Goal: Find specific page/section: Find specific page/section

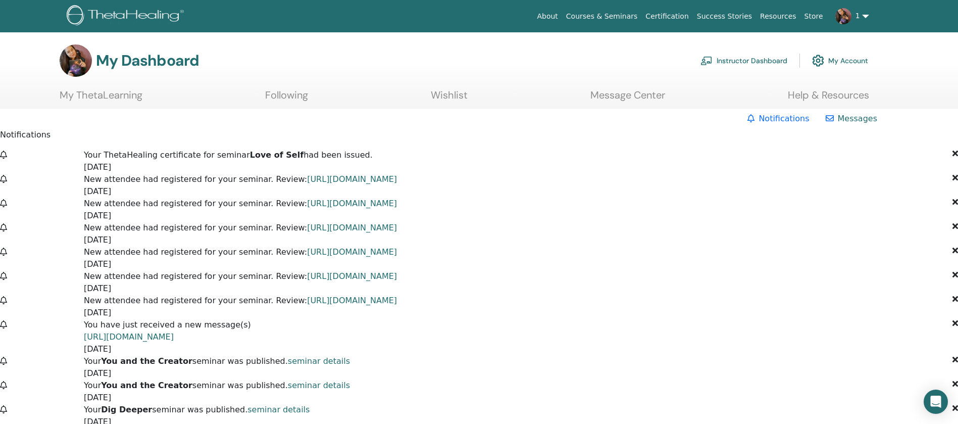
click at [737, 57] on link "Instructor Dashboard" at bounding box center [744, 61] width 87 height 22
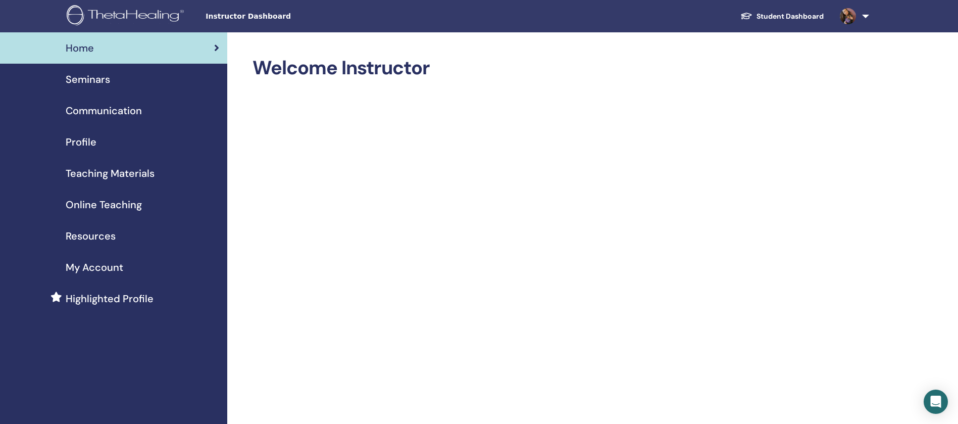
click at [124, 82] on div "Seminars" at bounding box center [113, 79] width 211 height 15
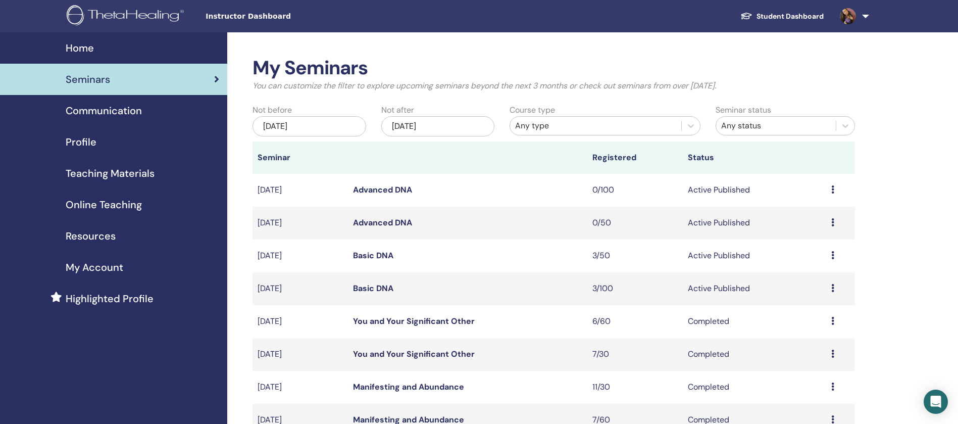
click at [445, 127] on div "Nov/18, 2025" at bounding box center [438, 126] width 114 height 20
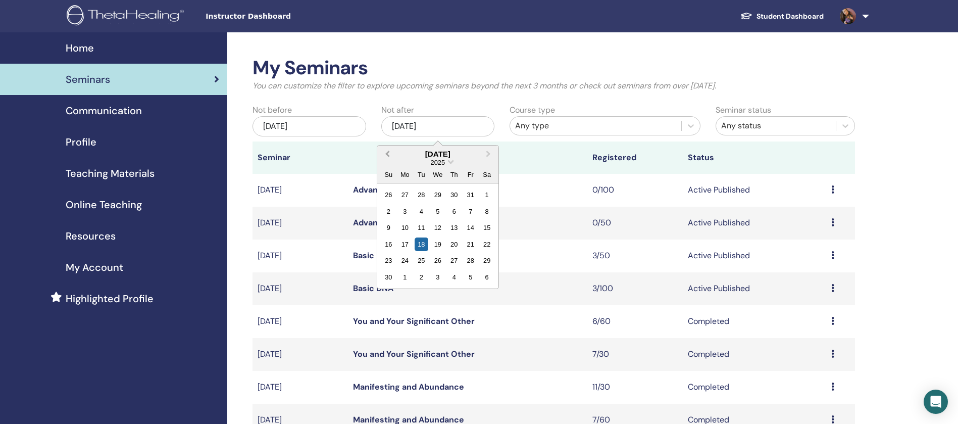
click at [386, 156] on button "Previous Month" at bounding box center [386, 155] width 16 height 16
click at [387, 156] on button "Previous Month" at bounding box center [386, 155] width 16 height 16
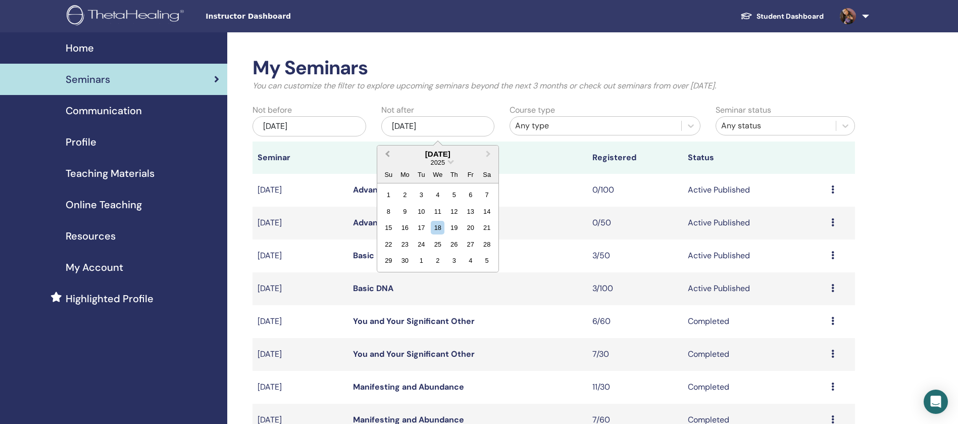
click at [387, 156] on button "Previous Month" at bounding box center [386, 155] width 16 height 16
click at [407, 210] on div "3" at bounding box center [405, 212] width 14 height 14
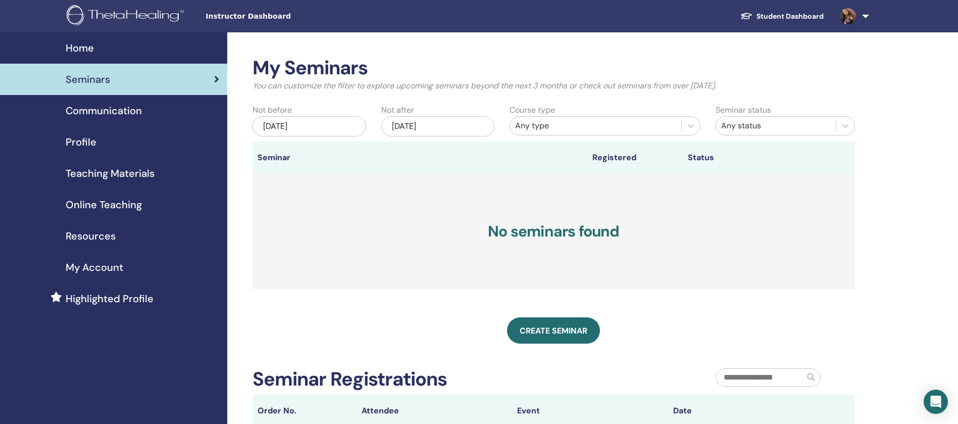
click at [394, 126] on div "Mar/03, 2025" at bounding box center [438, 126] width 114 height 20
click at [271, 126] on div "May/18, 2025" at bounding box center [310, 126] width 114 height 20
click at [259, 156] on span "Previous Month" at bounding box center [259, 154] width 0 height 11
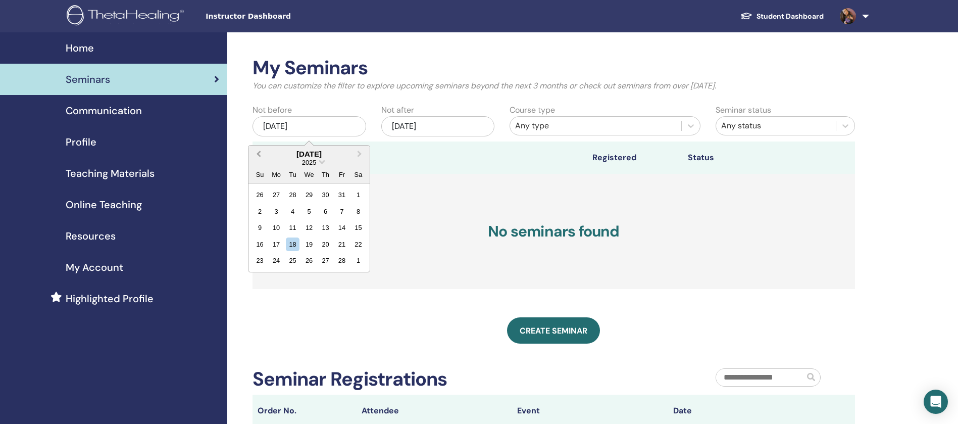
click at [259, 156] on span "Previous Month" at bounding box center [259, 154] width 0 height 11
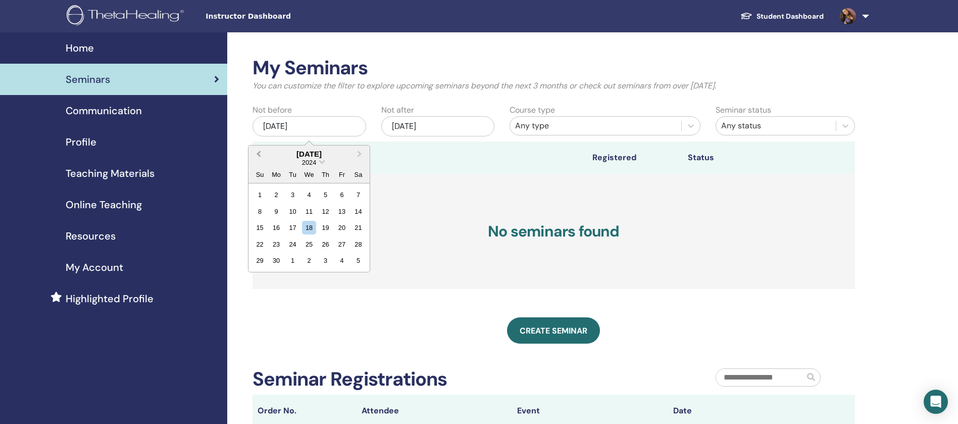
click at [259, 156] on span "Previous Month" at bounding box center [259, 154] width 0 height 11
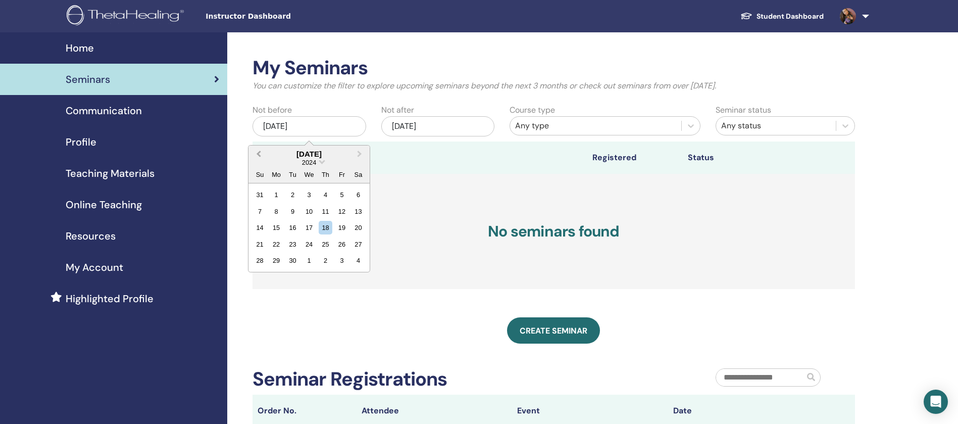
click at [259, 156] on span "Previous Month" at bounding box center [259, 154] width 0 height 11
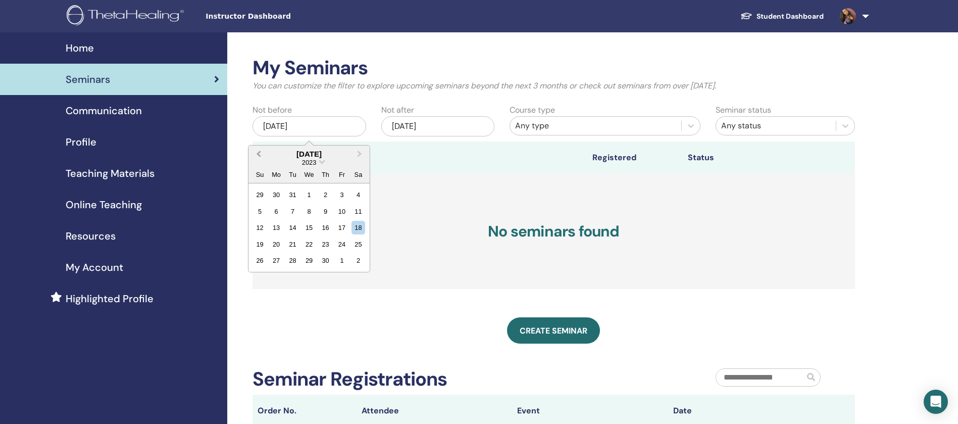
click at [259, 156] on span "Previous Month" at bounding box center [259, 154] width 0 height 11
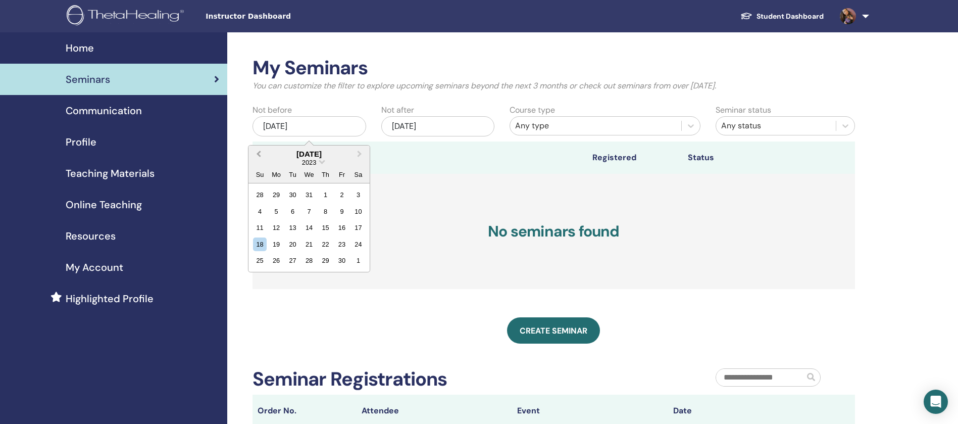
click at [259, 156] on span "Previous Month" at bounding box center [259, 154] width 0 height 11
click at [307, 191] on div "1" at bounding box center [309, 195] width 14 height 14
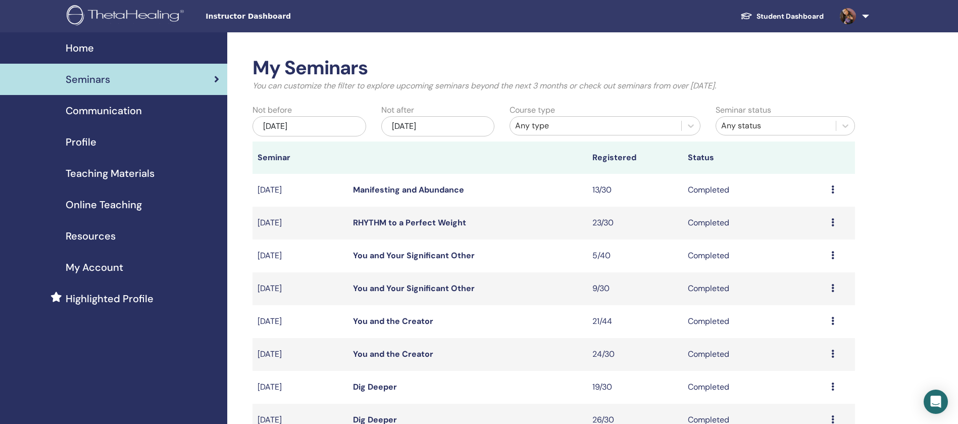
scroll to position [76, 0]
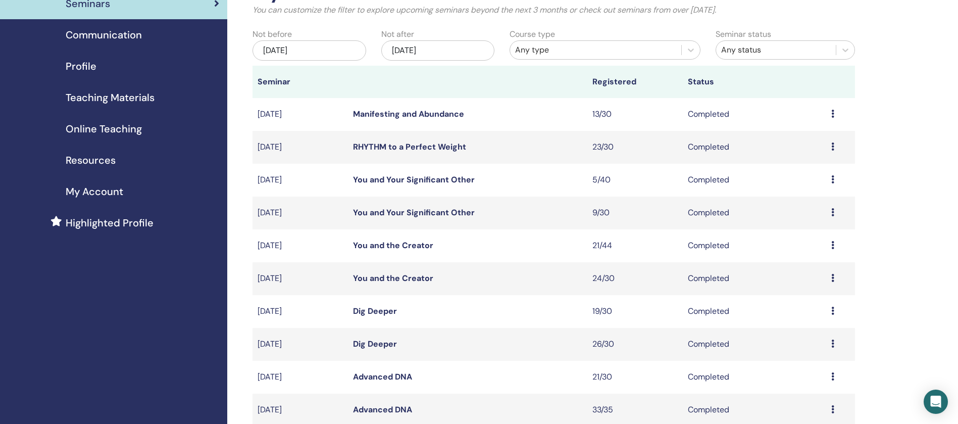
click at [261, 51] on div "Mar/01, 2023" at bounding box center [310, 50] width 114 height 20
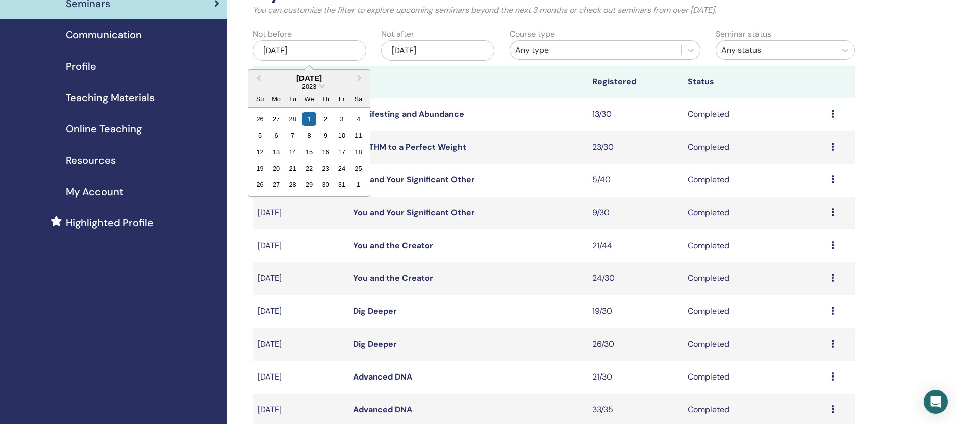
click at [453, 79] on th at bounding box center [467, 82] width 239 height 32
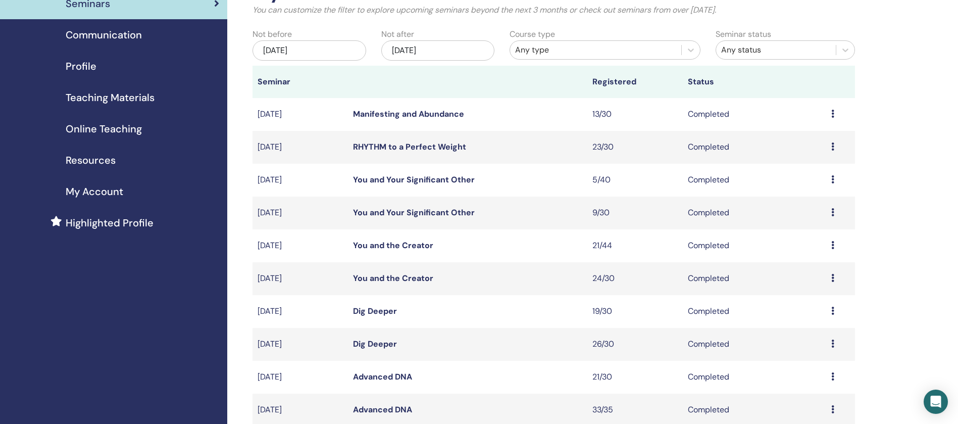
click at [520, 183] on td "You and Your Significant Other" at bounding box center [467, 180] width 239 height 33
